Goal: Task Accomplishment & Management: Use online tool/utility

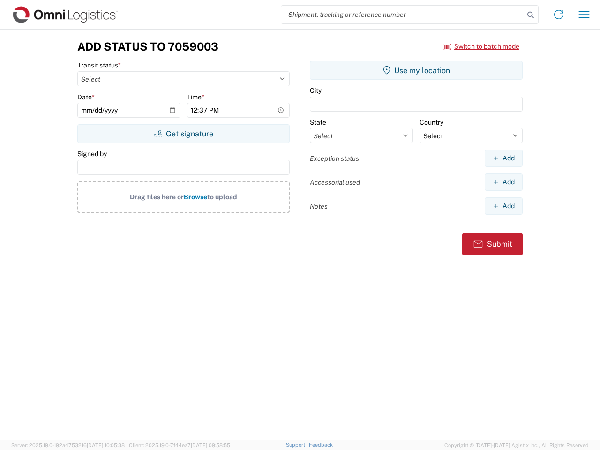
click at [403, 15] on input "search" at bounding box center [402, 15] width 243 height 18
click at [531, 15] on icon at bounding box center [530, 14] width 13 height 13
click at [559, 15] on icon at bounding box center [558, 14] width 15 height 15
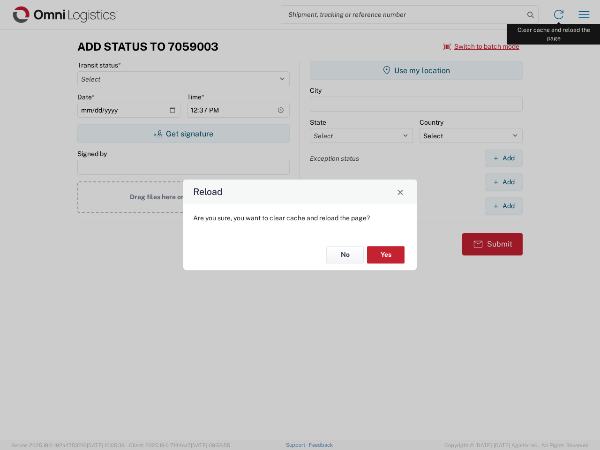
click at [584, 15] on div "Reload Are you sure, you want to clear cache and reload the page? No Yes" at bounding box center [300, 225] width 600 height 450
click at [481, 46] on div "Reload Are you sure, you want to clear cache and reload the page? No Yes" at bounding box center [300, 225] width 600 height 450
click at [183, 134] on div "Reload Are you sure, you want to clear cache and reload the page? No Yes" at bounding box center [300, 225] width 600 height 450
click at [416, 70] on div "Reload Are you sure, you want to clear cache and reload the page? No Yes" at bounding box center [300, 225] width 600 height 450
click at [503, 158] on div "Reload Are you sure, you want to clear cache and reload the page? No Yes" at bounding box center [300, 225] width 600 height 450
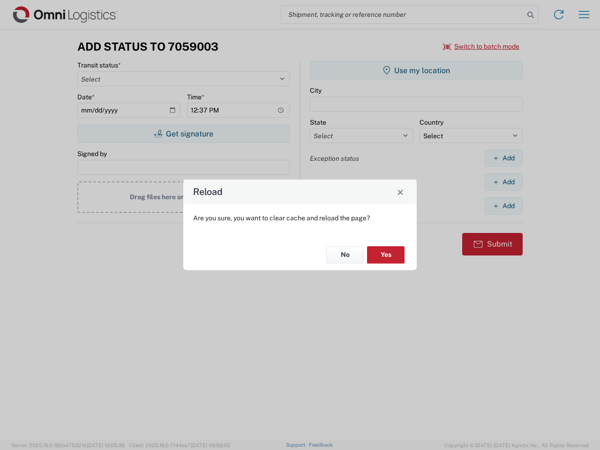
click at [503, 182] on div "Reload Are you sure, you want to clear cache and reload the page? No Yes" at bounding box center [300, 225] width 600 height 450
click at [503, 206] on div "Reload Are you sure, you want to clear cache and reload the page? No Yes" at bounding box center [300, 225] width 600 height 450
